Goal: Task Accomplishment & Management: Complete application form

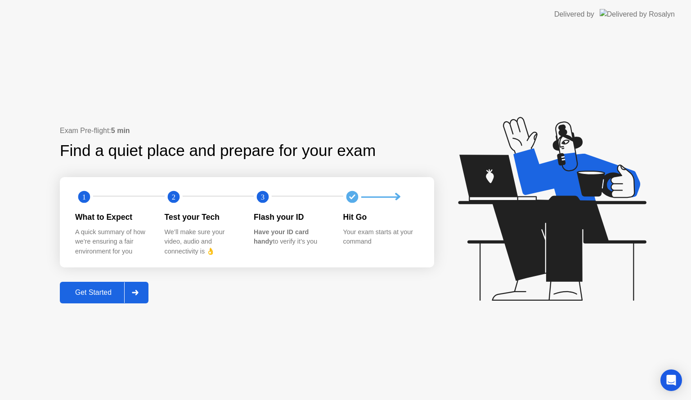
click at [115, 294] on div "Get Started" at bounding box center [93, 293] width 62 height 8
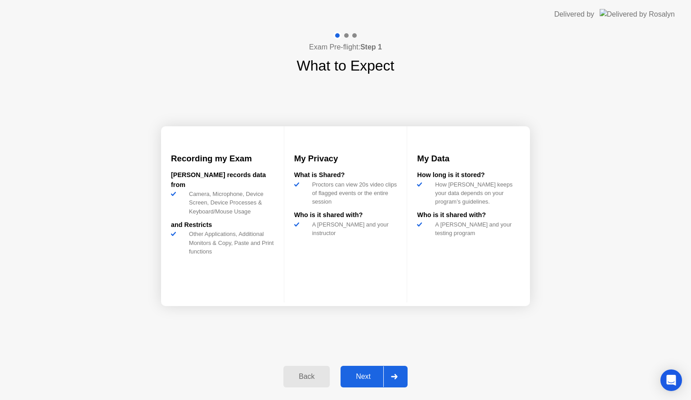
click at [378, 379] on div "Next" at bounding box center [363, 377] width 40 height 8
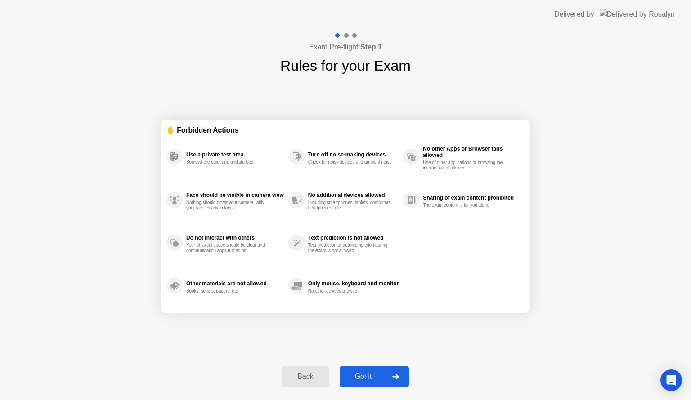
click at [378, 379] on div "Got it" at bounding box center [363, 377] width 42 height 8
select select "**********"
select select "*******"
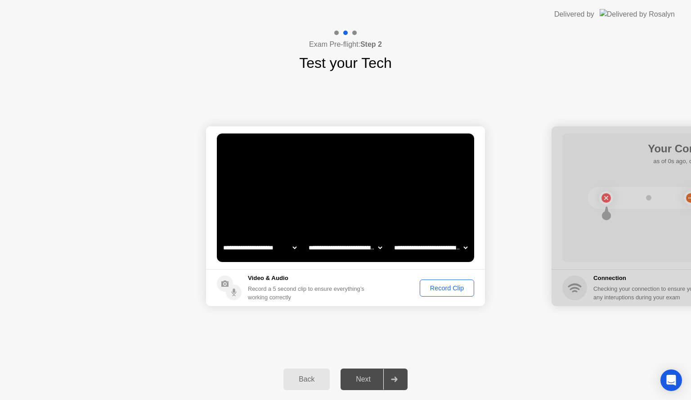
click at [454, 291] on div "Record Clip" at bounding box center [447, 288] width 48 height 7
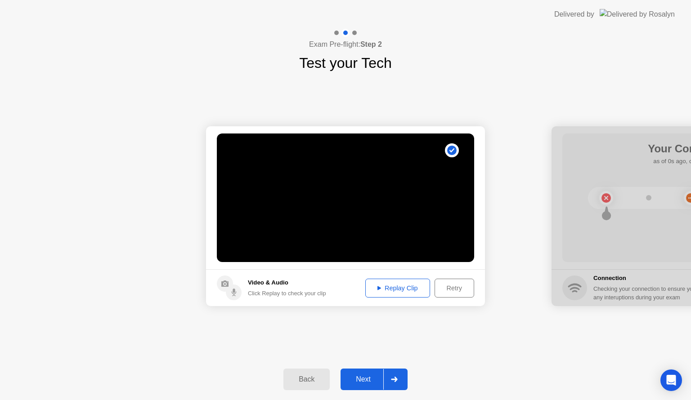
click at [385, 285] on div "Replay Clip" at bounding box center [397, 288] width 58 height 7
click at [369, 382] on div "Next" at bounding box center [363, 379] width 40 height 8
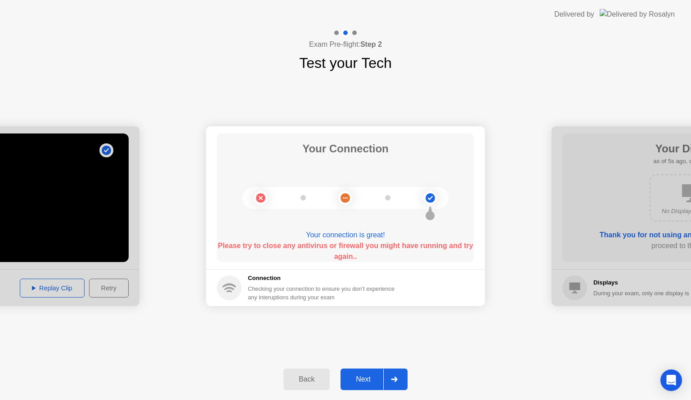
click at [396, 374] on div at bounding box center [394, 379] width 22 height 21
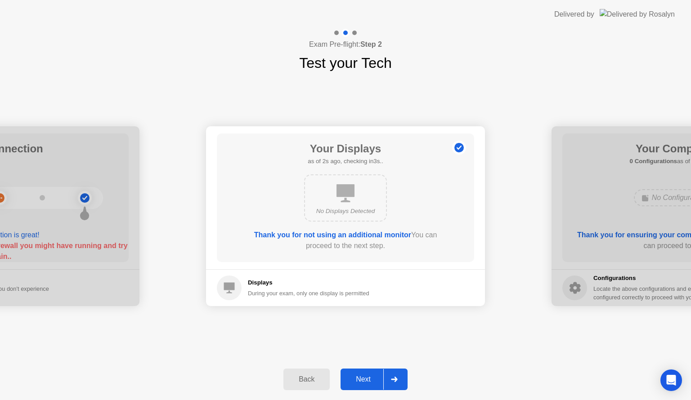
click at [396, 374] on div at bounding box center [394, 379] width 22 height 21
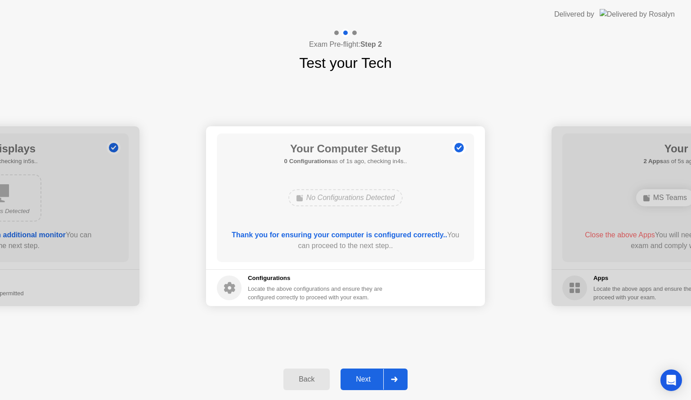
click at [396, 374] on div at bounding box center [394, 379] width 22 height 21
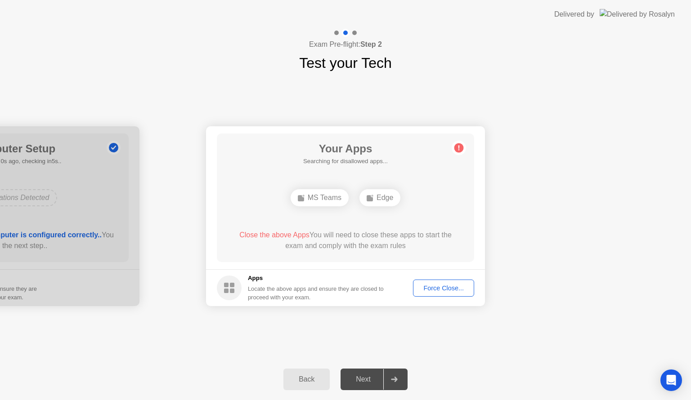
click at [396, 374] on div at bounding box center [394, 379] width 22 height 21
click at [433, 289] on div "Force Close..." at bounding box center [443, 288] width 55 height 7
click at [435, 288] on div "Force Close..." at bounding box center [443, 288] width 55 height 7
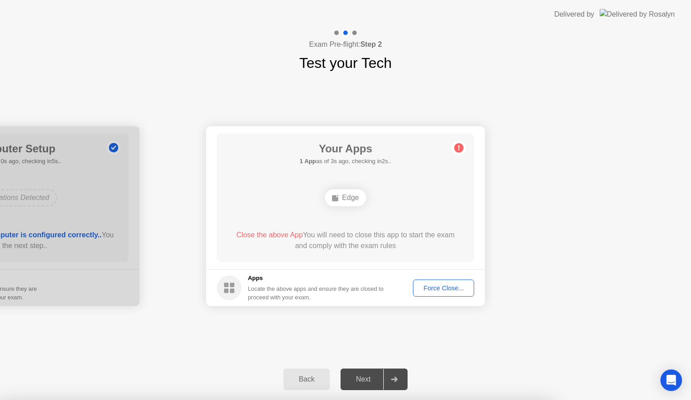
click at [392, 383] on div at bounding box center [394, 379] width 22 height 21
click at [435, 288] on div "Force Close..." at bounding box center [443, 288] width 55 height 7
click at [444, 289] on div "Force Close..." at bounding box center [443, 288] width 55 height 7
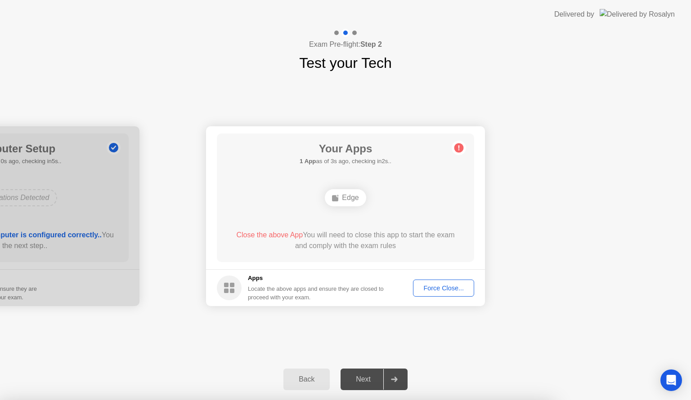
click at [272, 324] on div "**********" at bounding box center [345, 216] width 691 height 285
click at [373, 375] on div "Next" at bounding box center [363, 379] width 40 height 8
click at [441, 291] on div "Force Close..." at bounding box center [443, 288] width 55 height 7
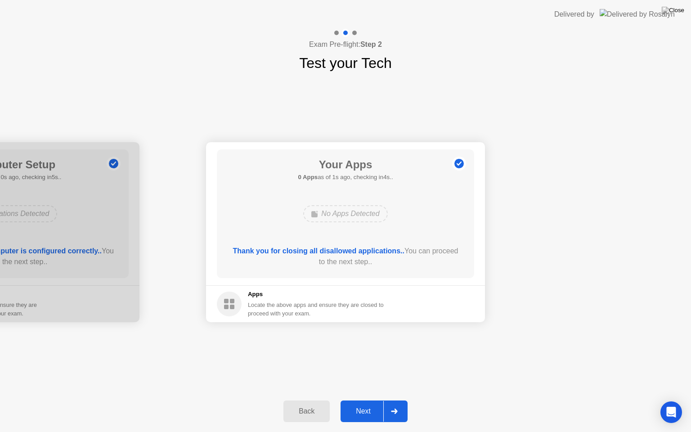
click at [389, 400] on div at bounding box center [394, 411] width 22 height 21
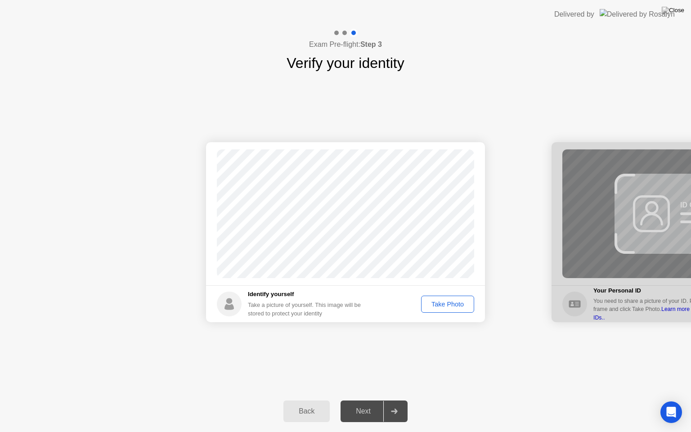
click at [437, 300] on div "Take Photo" at bounding box center [447, 303] width 47 height 7
click at [397, 400] on icon at bounding box center [394, 410] width 7 height 5
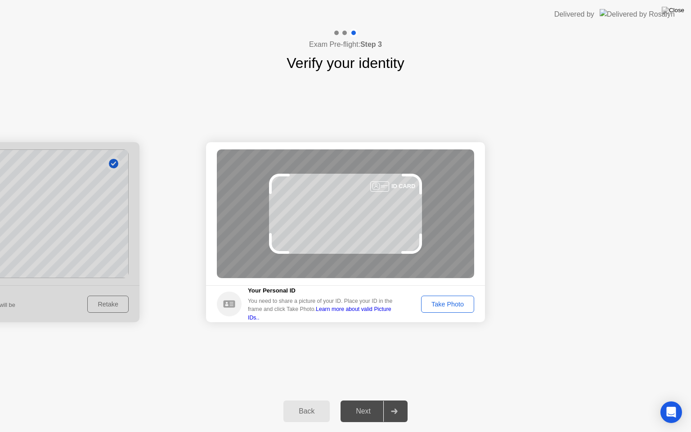
click at [438, 300] on div "Take Photo" at bounding box center [447, 303] width 47 height 7
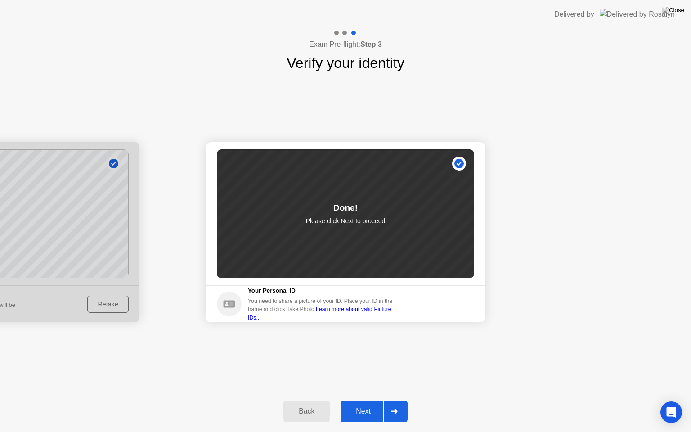
click at [383, 400] on div "Next" at bounding box center [363, 411] width 40 height 8
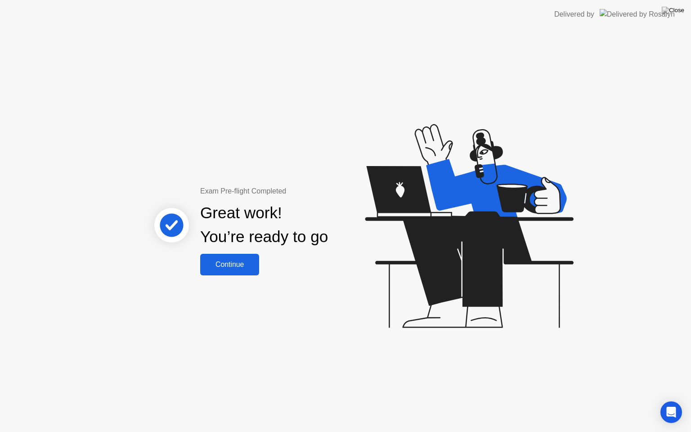
click at [244, 270] on button "Continue" at bounding box center [229, 265] width 59 height 22
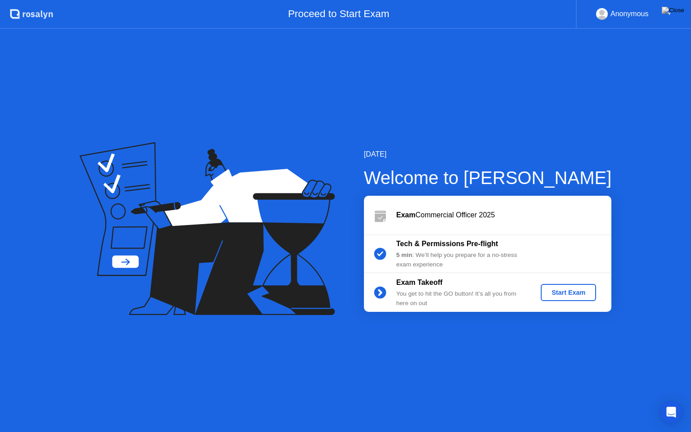
click at [575, 294] on div "Start Exam" at bounding box center [568, 292] width 48 height 7
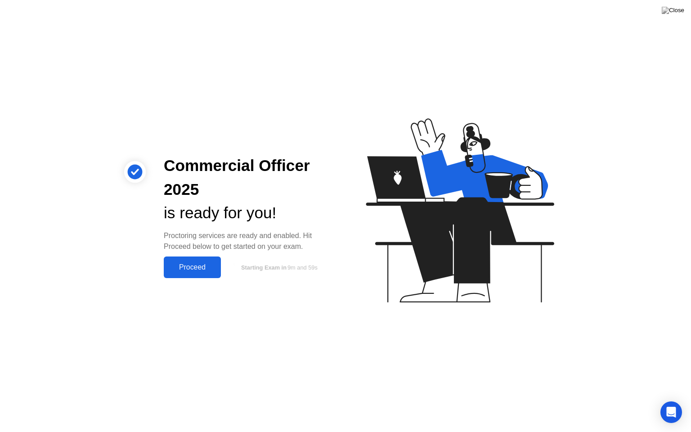
click at [205, 275] on button "Proceed" at bounding box center [192, 267] width 57 height 22
